Goal: Task Accomplishment & Management: Use online tool/utility

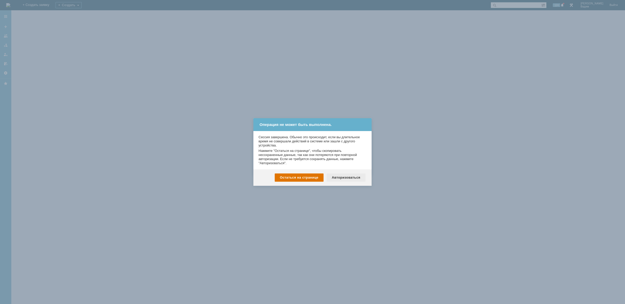
click at [350, 175] on div "Авторизоваться" at bounding box center [346, 177] width 39 height 8
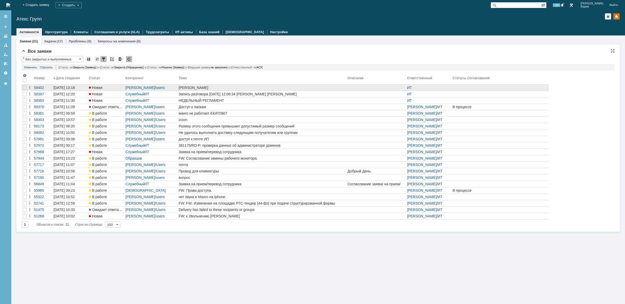
click at [307, 85] on link "Газарян" at bounding box center [262, 88] width 169 height 6
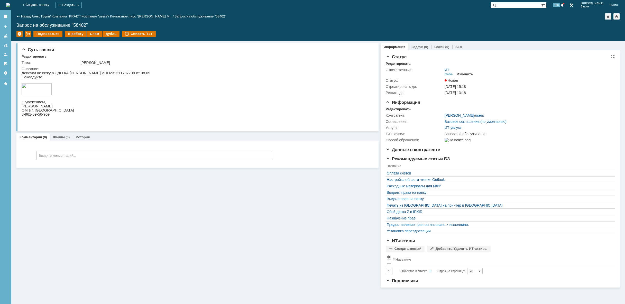
click at [465, 73] on div "Изменить" at bounding box center [465, 74] width 16 height 4
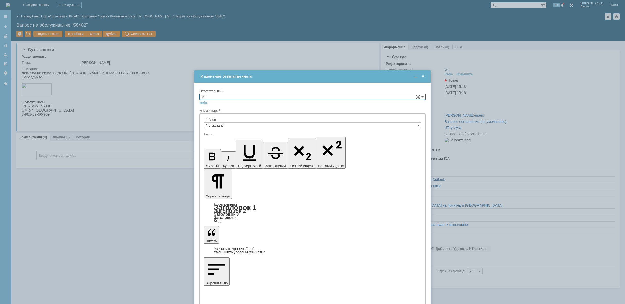
click at [405, 97] on input "ИТ" at bounding box center [312, 97] width 226 height 6
click at [305, 141] on span "АСУ" at bounding box center [313, 139] width 222 height 4
type input "АСУ"
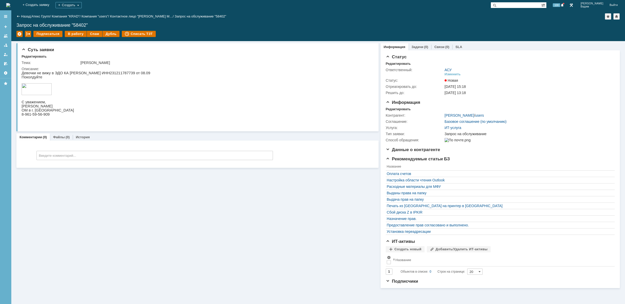
click at [10, 3] on img at bounding box center [8, 5] width 4 height 4
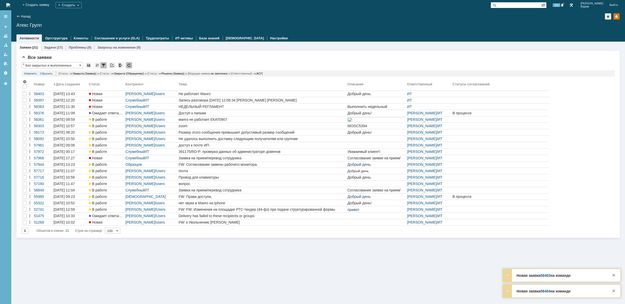
click at [10, 3] on img at bounding box center [8, 5] width 4 height 4
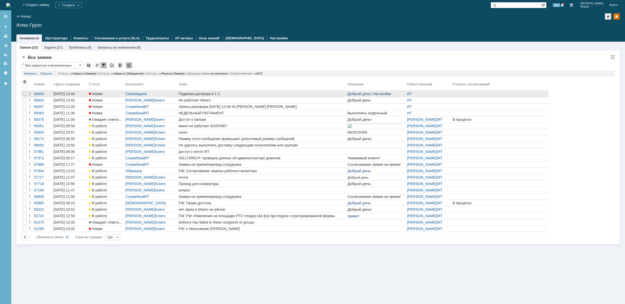
click at [239, 93] on div "Подвязка договора в 1 С" at bounding box center [262, 94] width 167 height 4
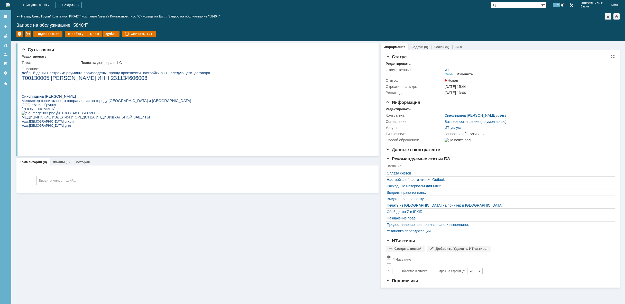
click at [467, 74] on div "Изменить" at bounding box center [465, 74] width 16 height 4
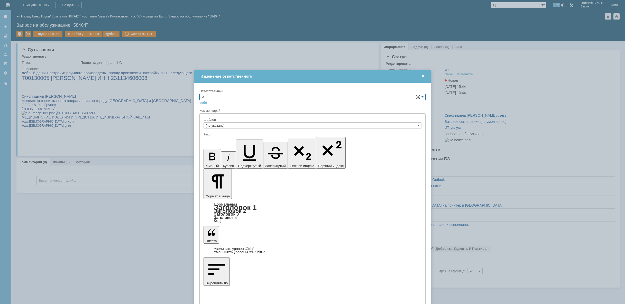
click at [393, 98] on input "ИТ" at bounding box center [312, 97] width 226 height 6
click at [327, 138] on span "АСУ" at bounding box center [313, 139] width 222 height 4
type input "АСУ"
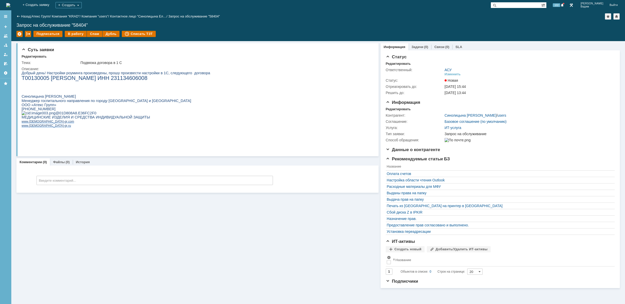
click at [10, 3] on img at bounding box center [8, 5] width 4 height 4
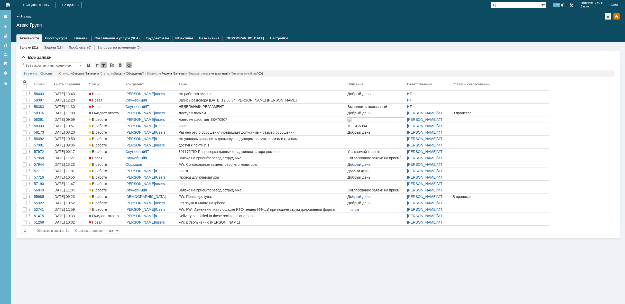
click at [468, 278] on div "Заявки (21) Задачи (17) Проблемы (0) Запросы на изменение (0) Все заявки * Без …" at bounding box center [318, 173] width 614 height 262
click at [10, 5] on img at bounding box center [8, 5] width 4 height 4
